Goal: Find contact information: Obtain details needed to contact an individual or organization

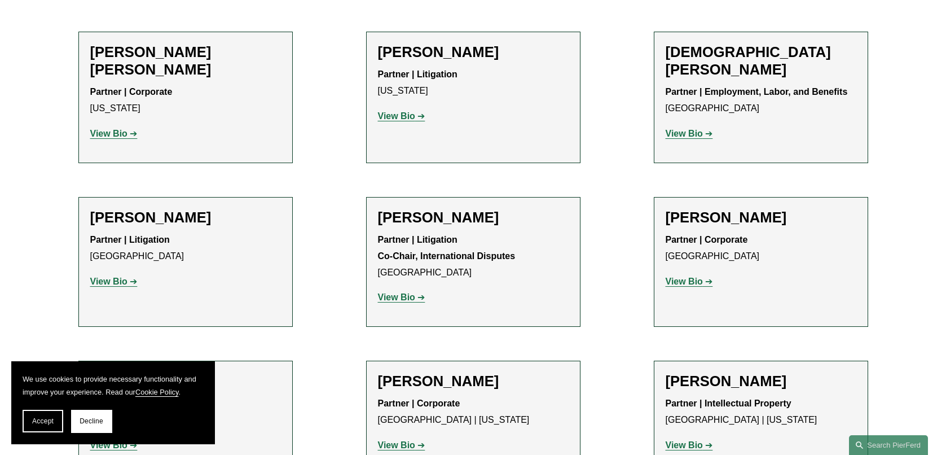
scroll to position [3216, 0]
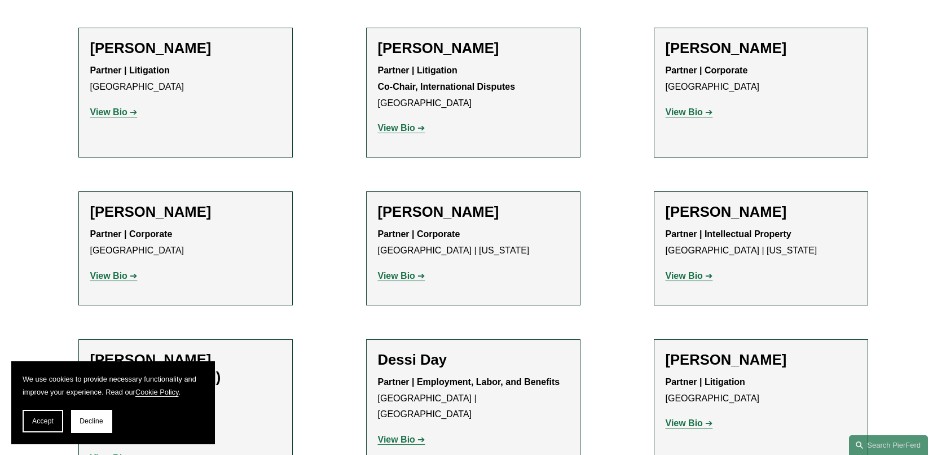
click at [397, 434] on strong "View Bio" at bounding box center [396, 439] width 37 height 10
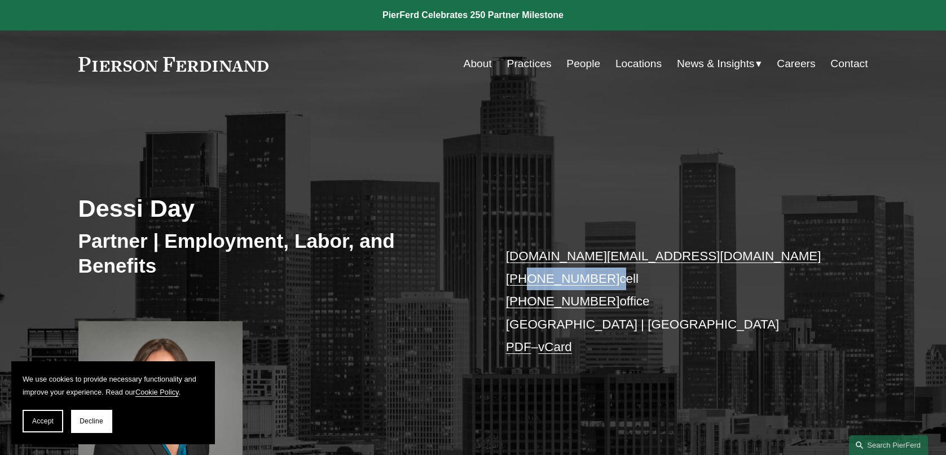
drag, startPoint x: 604, startPoint y: 280, endPoint x: 524, endPoint y: 279, distance: 80.1
click at [524, 279] on p "[DOMAIN_NAME][EMAIL_ADDRESS][DOMAIN_NAME] [PHONE_NUMBER] cell [PHONE_NUMBER] of…" at bounding box center [670, 302] width 329 height 114
drag, startPoint x: 604, startPoint y: 302, endPoint x: 524, endPoint y: 301, distance: 80.1
click at [524, 301] on p "[DOMAIN_NAME][EMAIL_ADDRESS][DOMAIN_NAME] [PHONE_NUMBER] cell [PHONE_NUMBER] of…" at bounding box center [670, 302] width 329 height 114
copy p "629.278.4515"
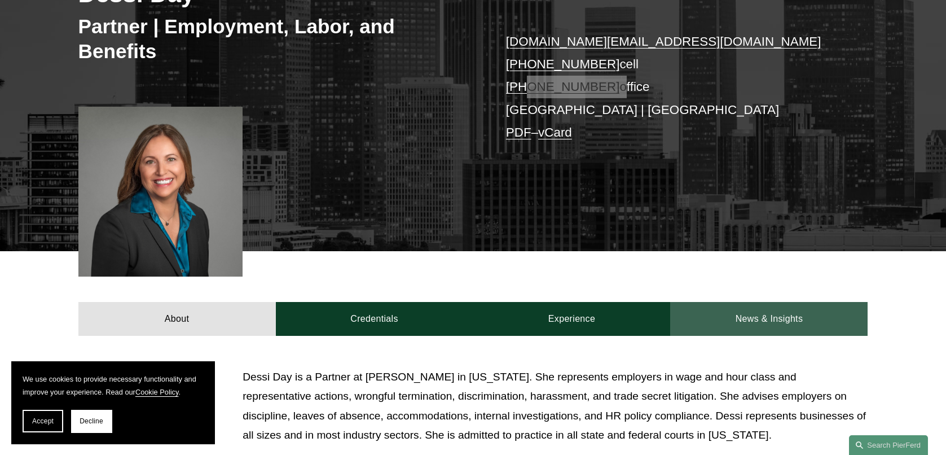
scroll to position [282, 0]
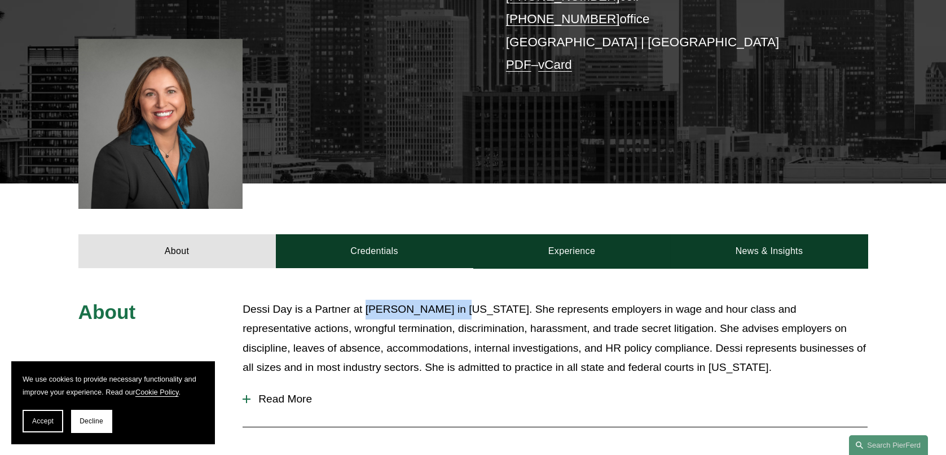
drag, startPoint x: 364, startPoint y: 309, endPoint x: 456, endPoint y: 309, distance: 91.4
click at [456, 309] on p "Dessi Day is a Partner at Pierson Ferdinand in California. She represents emplo…" at bounding box center [555, 339] width 625 height 78
copy p "Pierson Ferdinand"
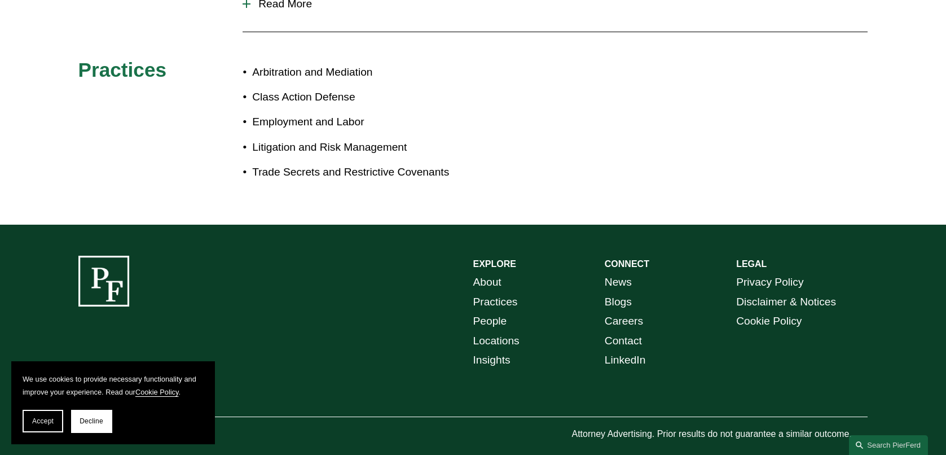
scroll to position [697, 0]
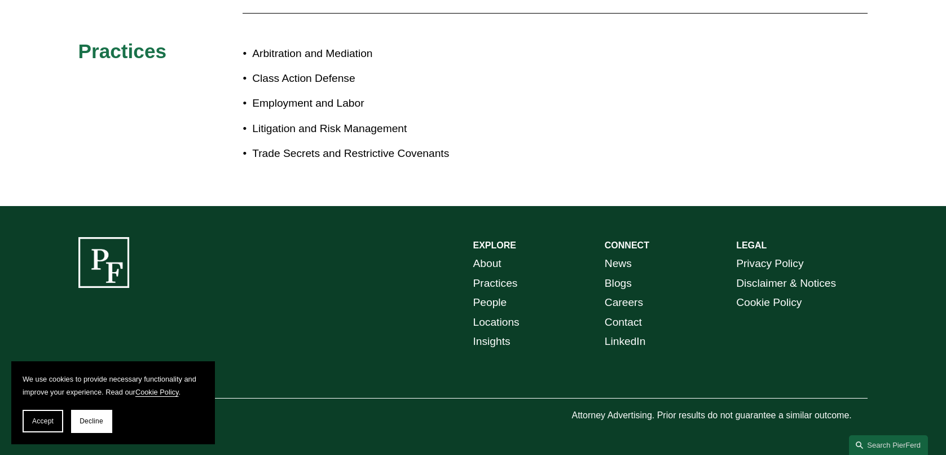
click at [630, 320] on link "Contact" at bounding box center [623, 323] width 37 height 20
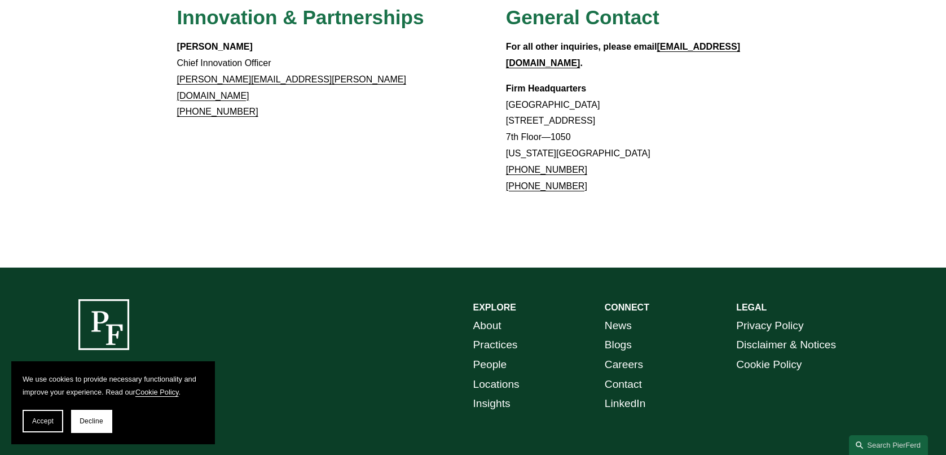
scroll to position [1088, 0]
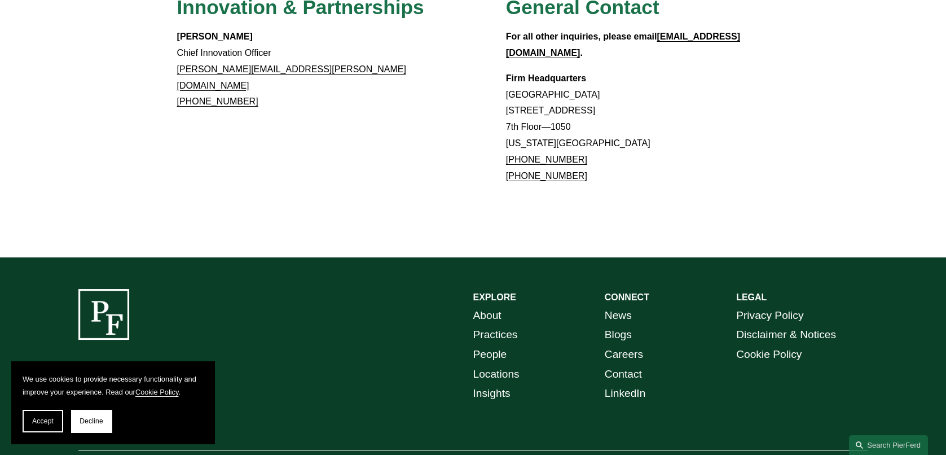
click at [510, 364] on link "Locations" at bounding box center [496, 374] width 46 height 20
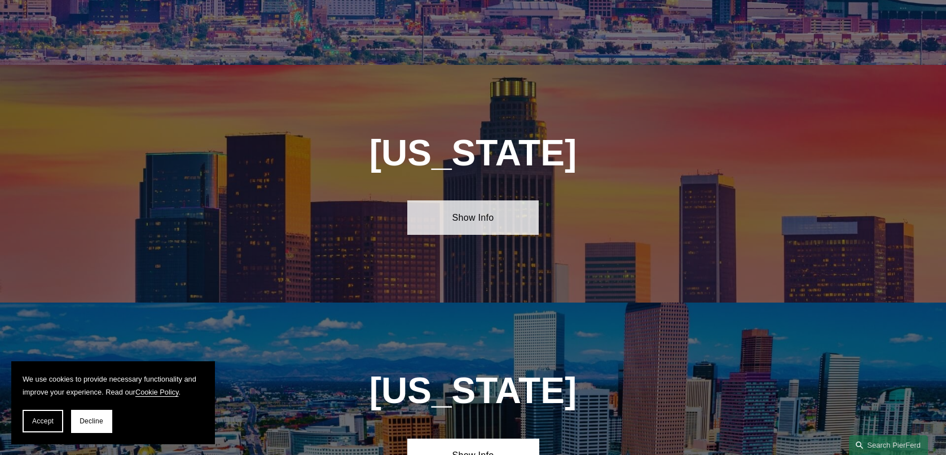
scroll to position [677, 0]
click at [477, 209] on link "Show Info" at bounding box center [472, 217] width 131 height 34
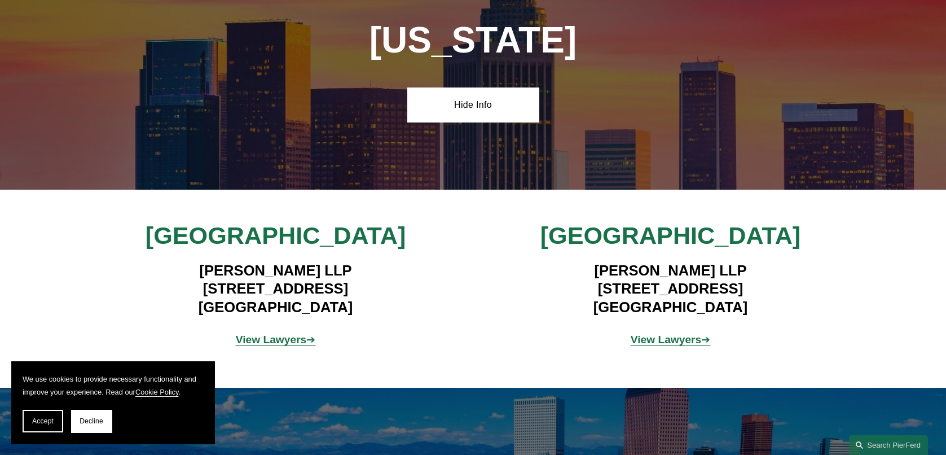
scroll to position [846, 0]
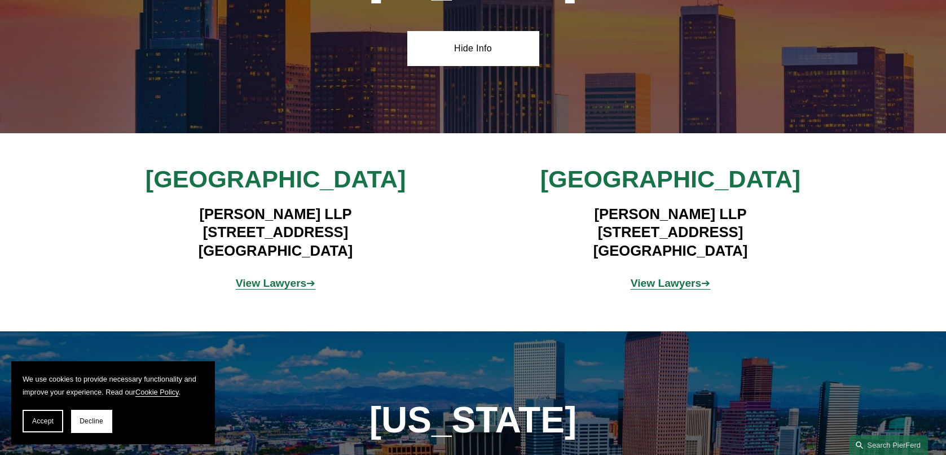
drag, startPoint x: 171, startPoint y: 222, endPoint x: 306, endPoint y: 225, distance: 134.9
click at [306, 225] on h4 "Pierson Ferdinand LLP 12100 Wilshire Blvd, Suite 800 Los Angeles, CA 90025" at bounding box center [275, 232] width 329 height 55
copy h4 "12100 Wilshire Blvd"
